Goal: Task Accomplishment & Management: Manage account settings

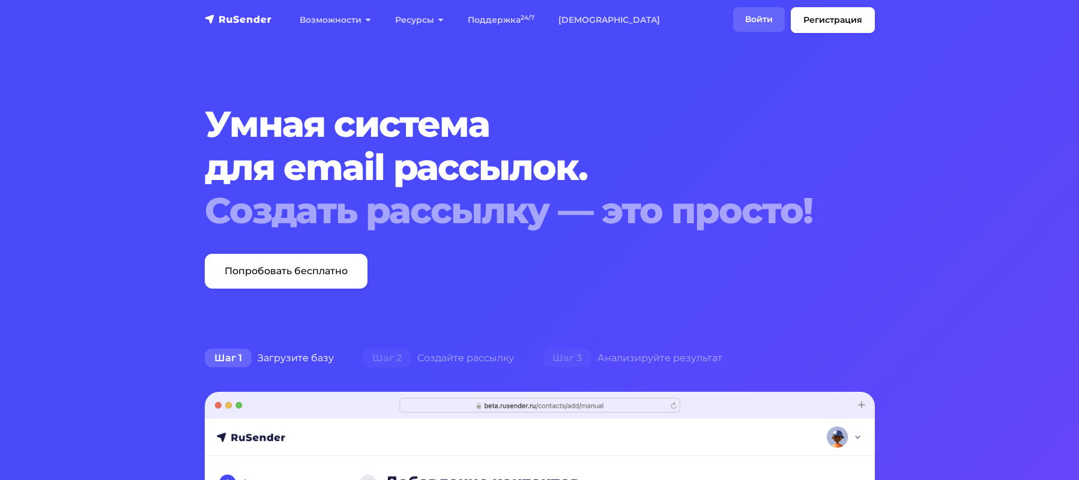
click at [759, 22] on link "Войти" at bounding box center [759, 19] width 52 height 25
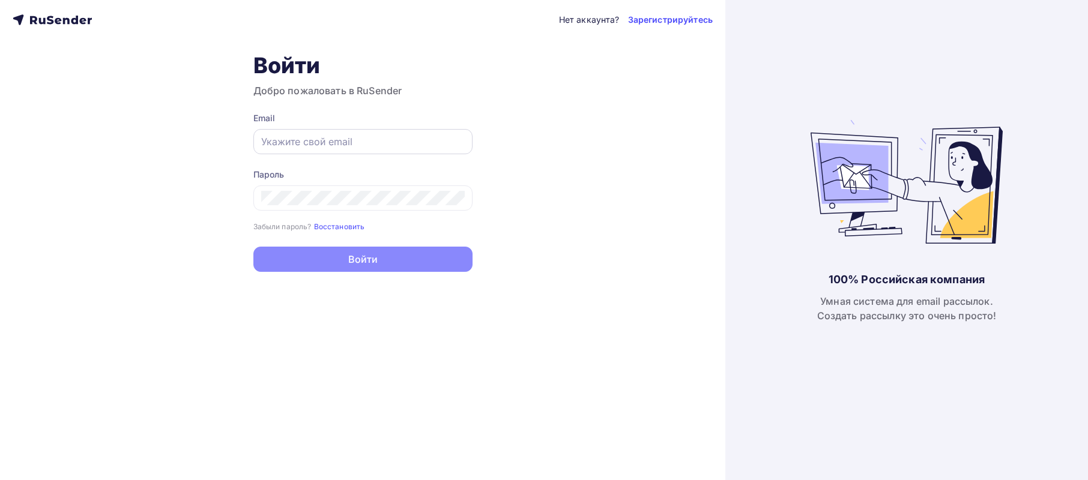
click at [376, 145] on input "text" at bounding box center [362, 141] width 203 height 14
click at [293, 145] on input "text" at bounding box center [362, 141] width 203 height 14
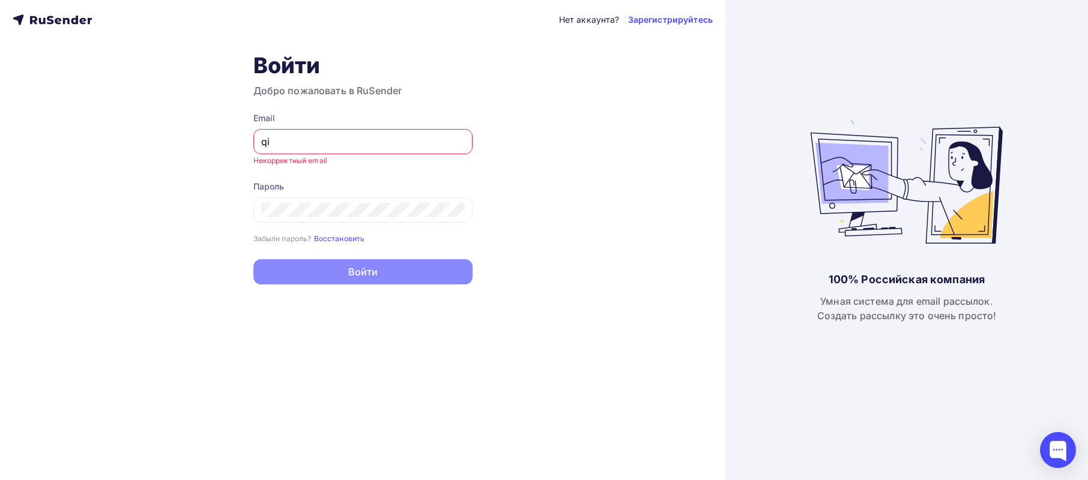
type input "q"
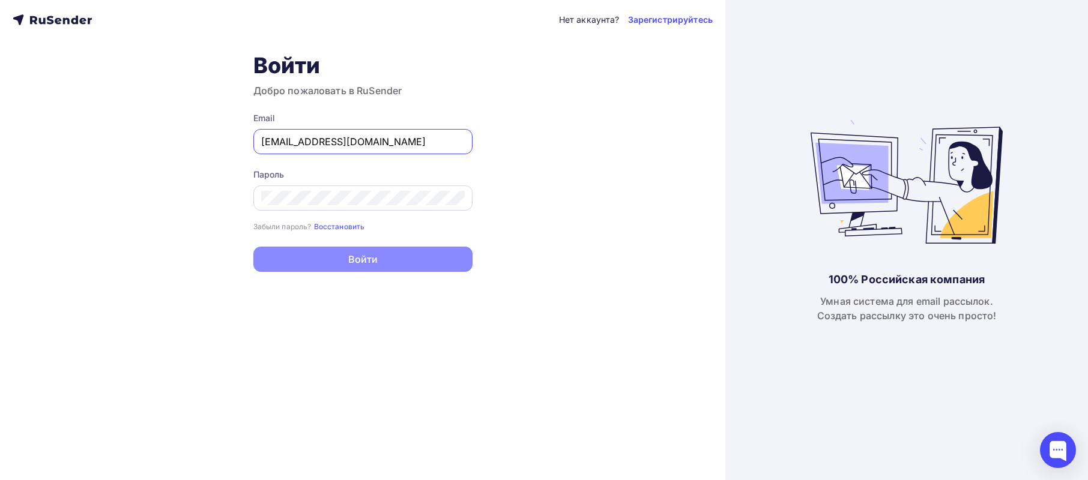
type input "domasvoedelo@gmail.com"
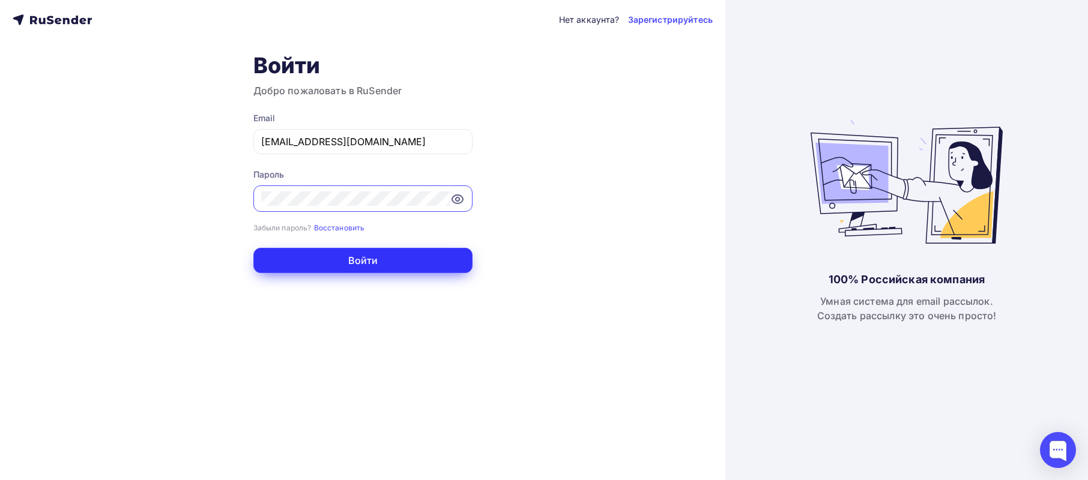
click at [361, 264] on button "Войти" at bounding box center [362, 260] width 219 height 25
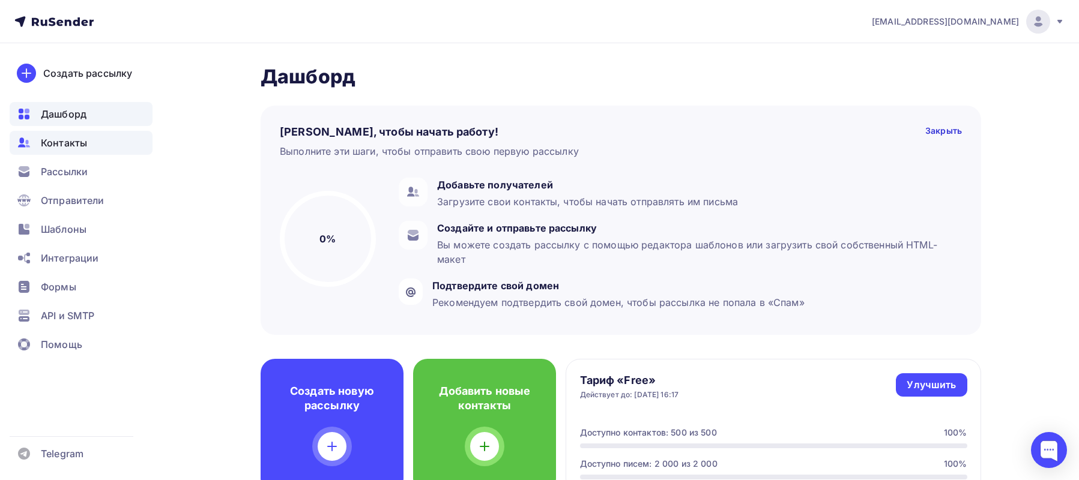
click at [64, 140] on span "Контакты" at bounding box center [64, 143] width 46 height 14
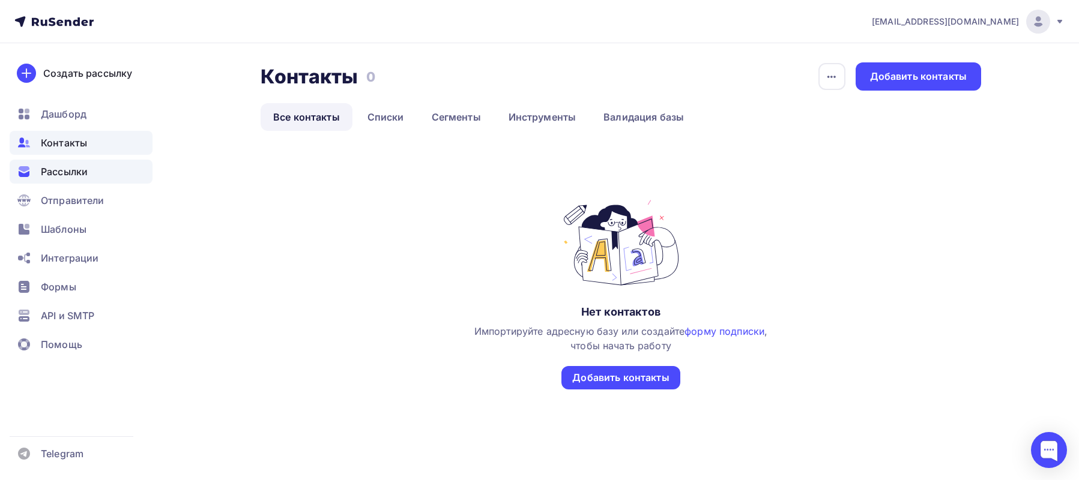
click at [53, 179] on div "Рассылки" at bounding box center [81, 172] width 143 height 24
